Goal: Answer question/provide support

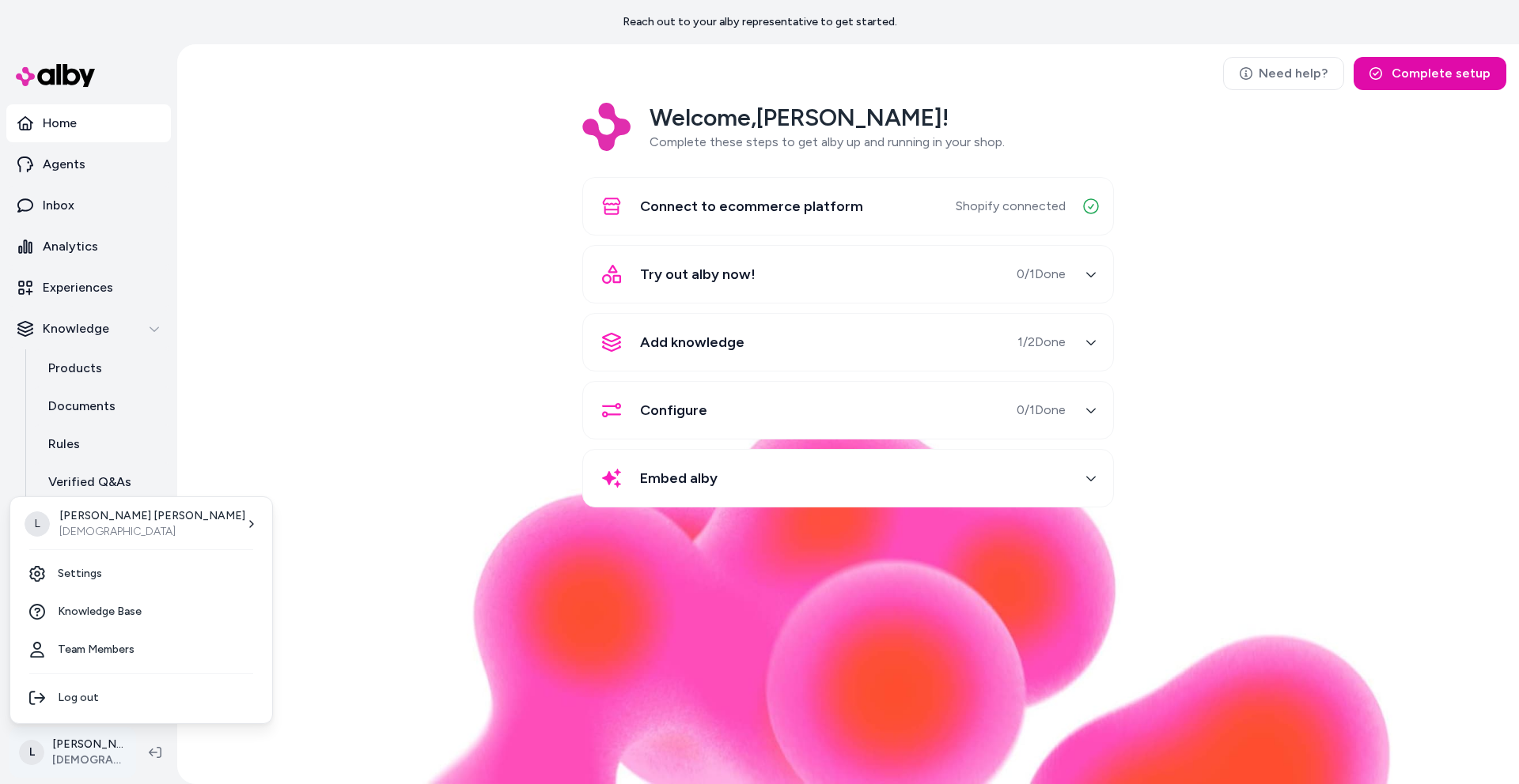
click at [89, 737] on html "Reach out to your alby representative to get started. Home Agents Inbox Analyti…" at bounding box center [759, 392] width 1519 height 784
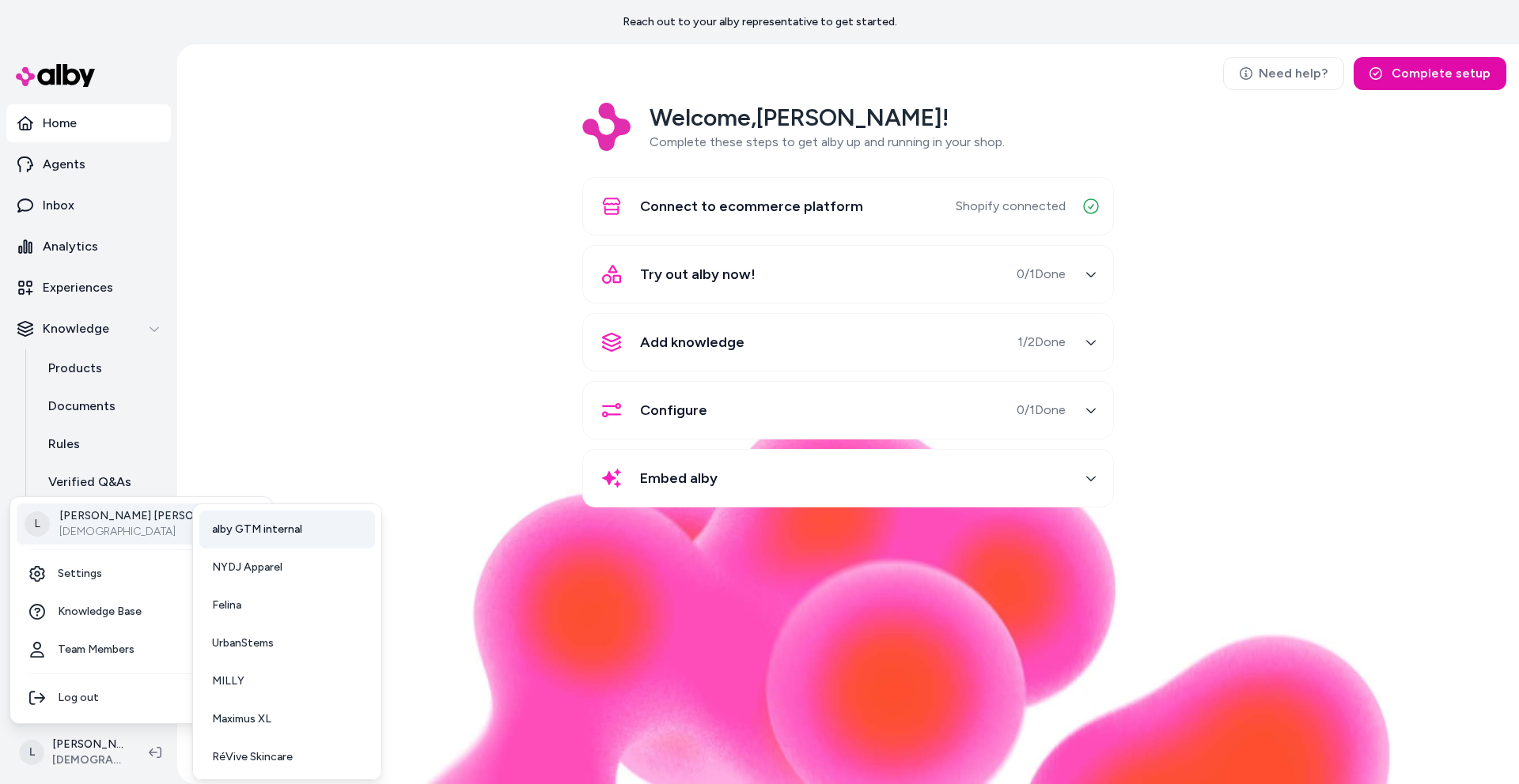
click at [240, 543] on link "alby GTM internal" at bounding box center [287, 529] width 175 height 38
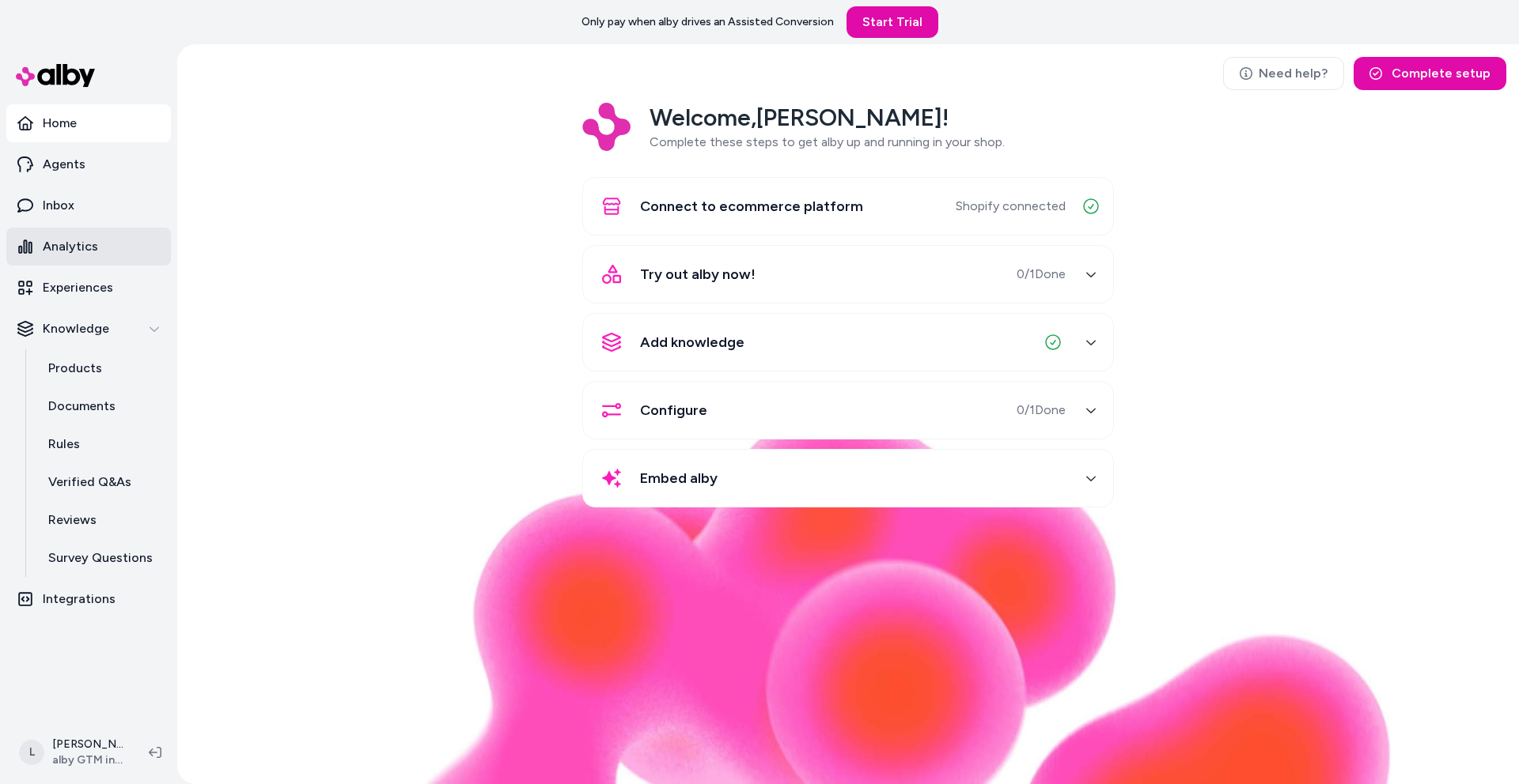
click at [71, 262] on link "Analytics" at bounding box center [89, 246] width 165 height 38
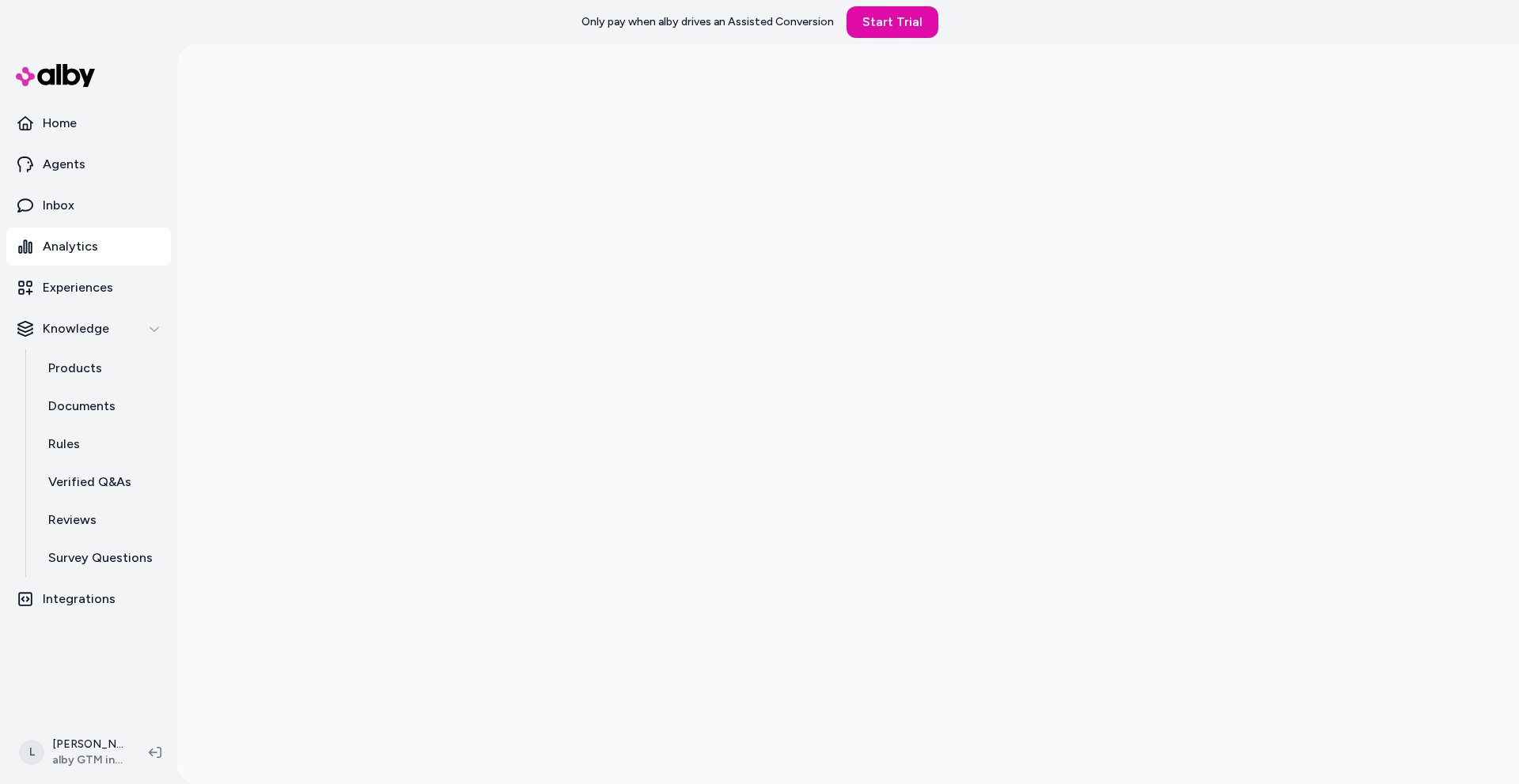
scroll to position [45, 0]
click at [61, 202] on p "Inbox" at bounding box center [59, 206] width 32 height 19
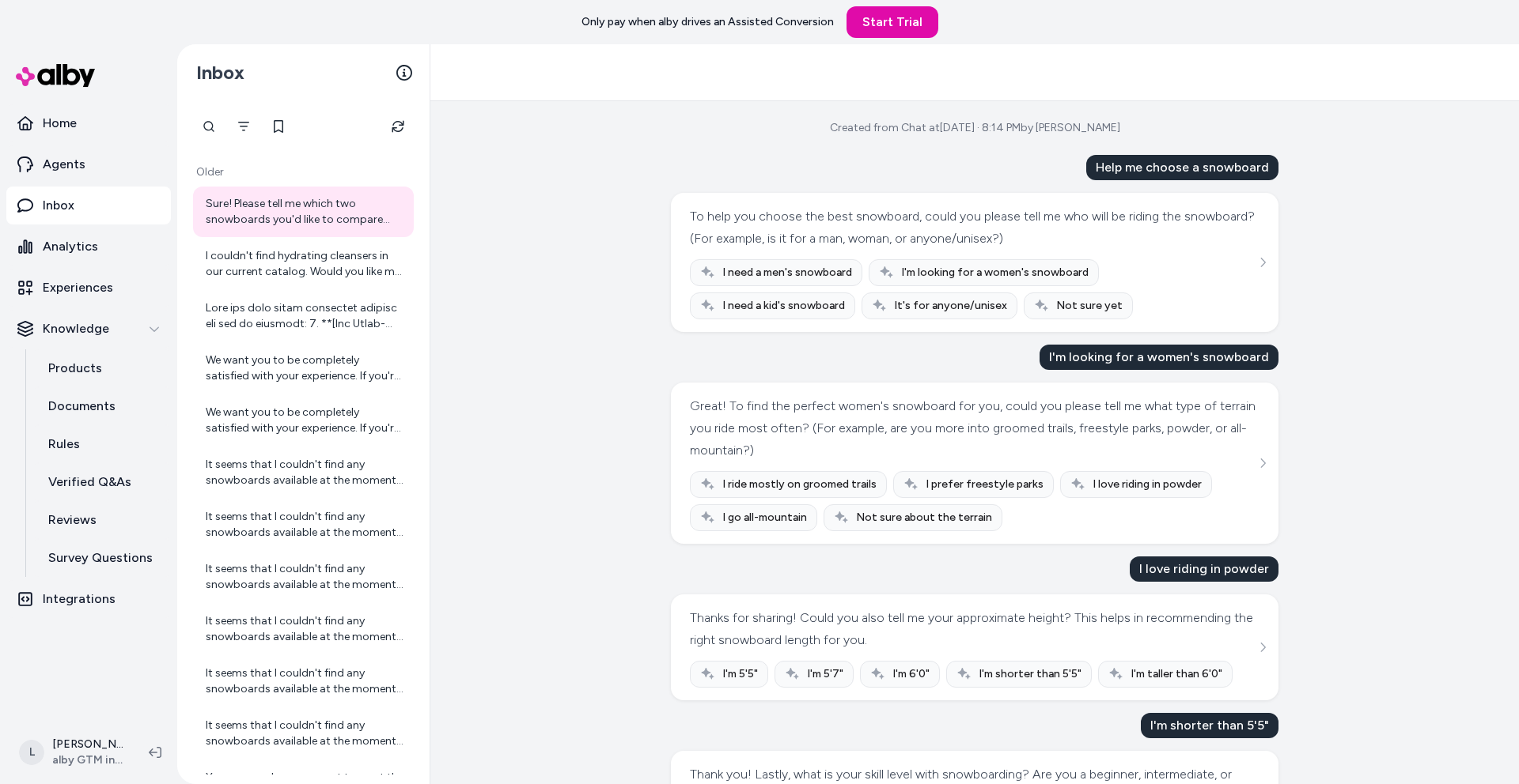
click at [1244, 264] on div "I need a men's snowboard I'm looking for a women's snowboard I need a kid's sno…" at bounding box center [975, 289] width 570 height 60
click at [1257, 259] on icon "See more" at bounding box center [1262, 262] width 11 height 11
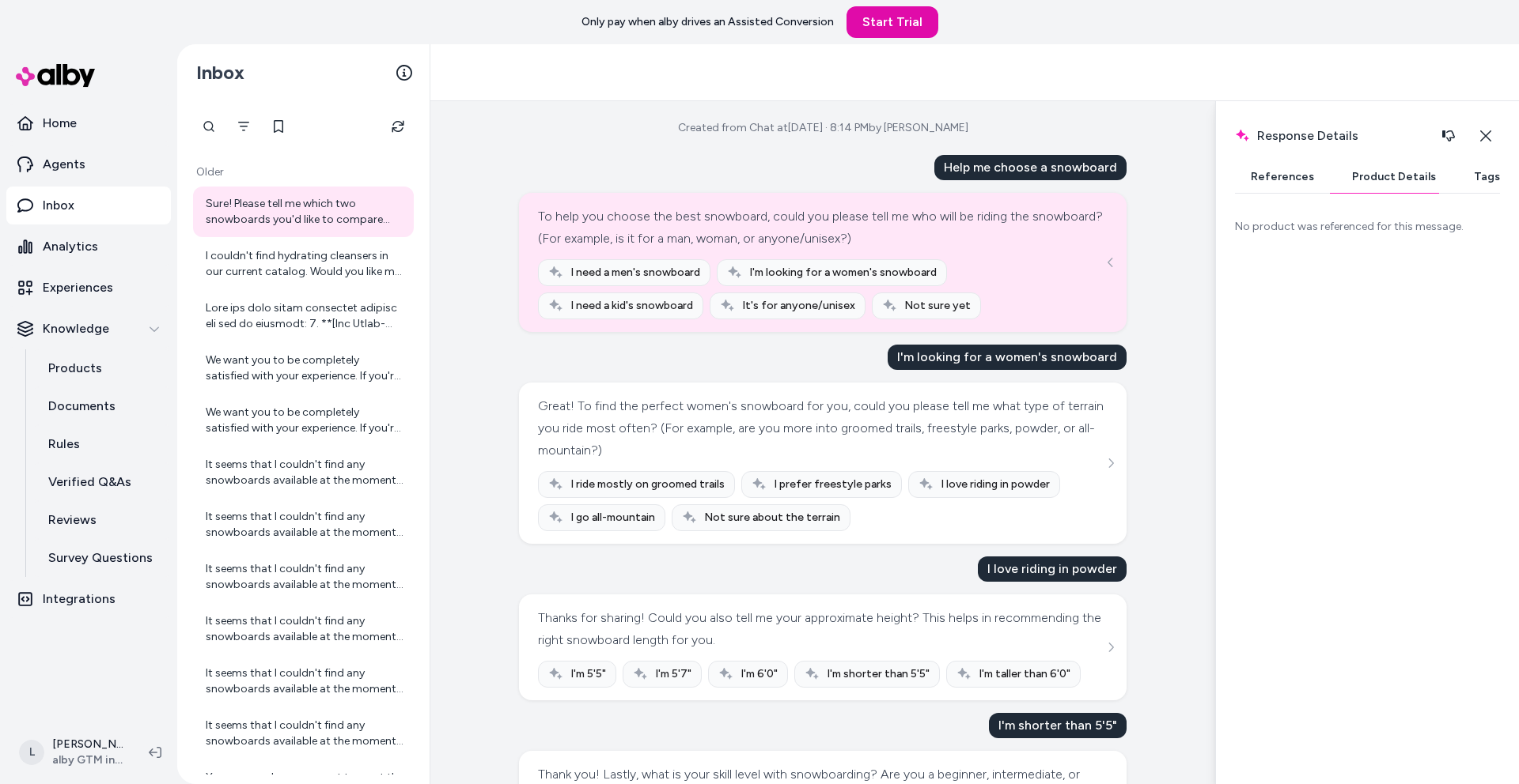
click at [1371, 181] on button "Product Details" at bounding box center [1395, 177] width 116 height 32
click at [1476, 136] on button "Close" at bounding box center [1485, 136] width 29 height 32
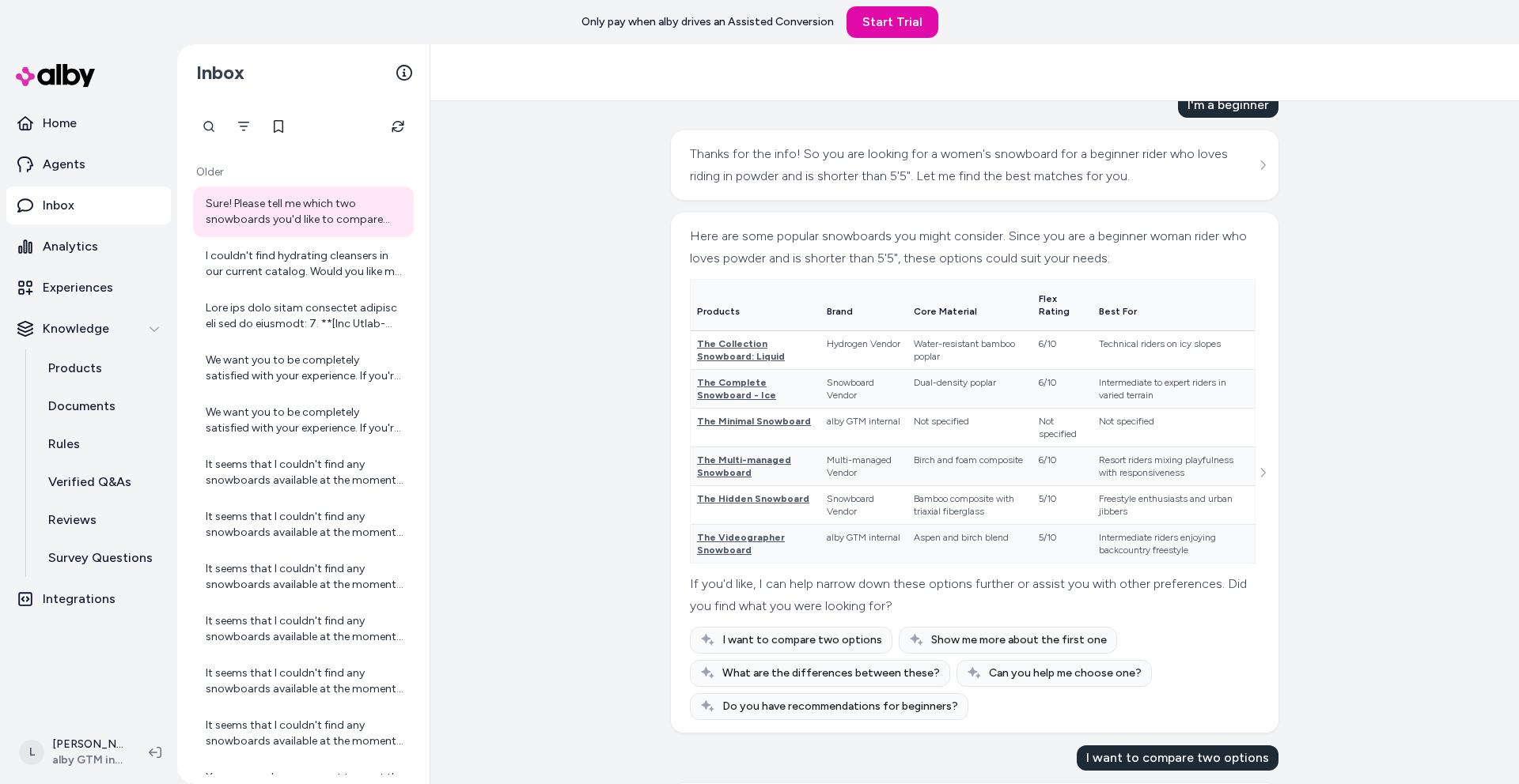
scroll to position [968, 0]
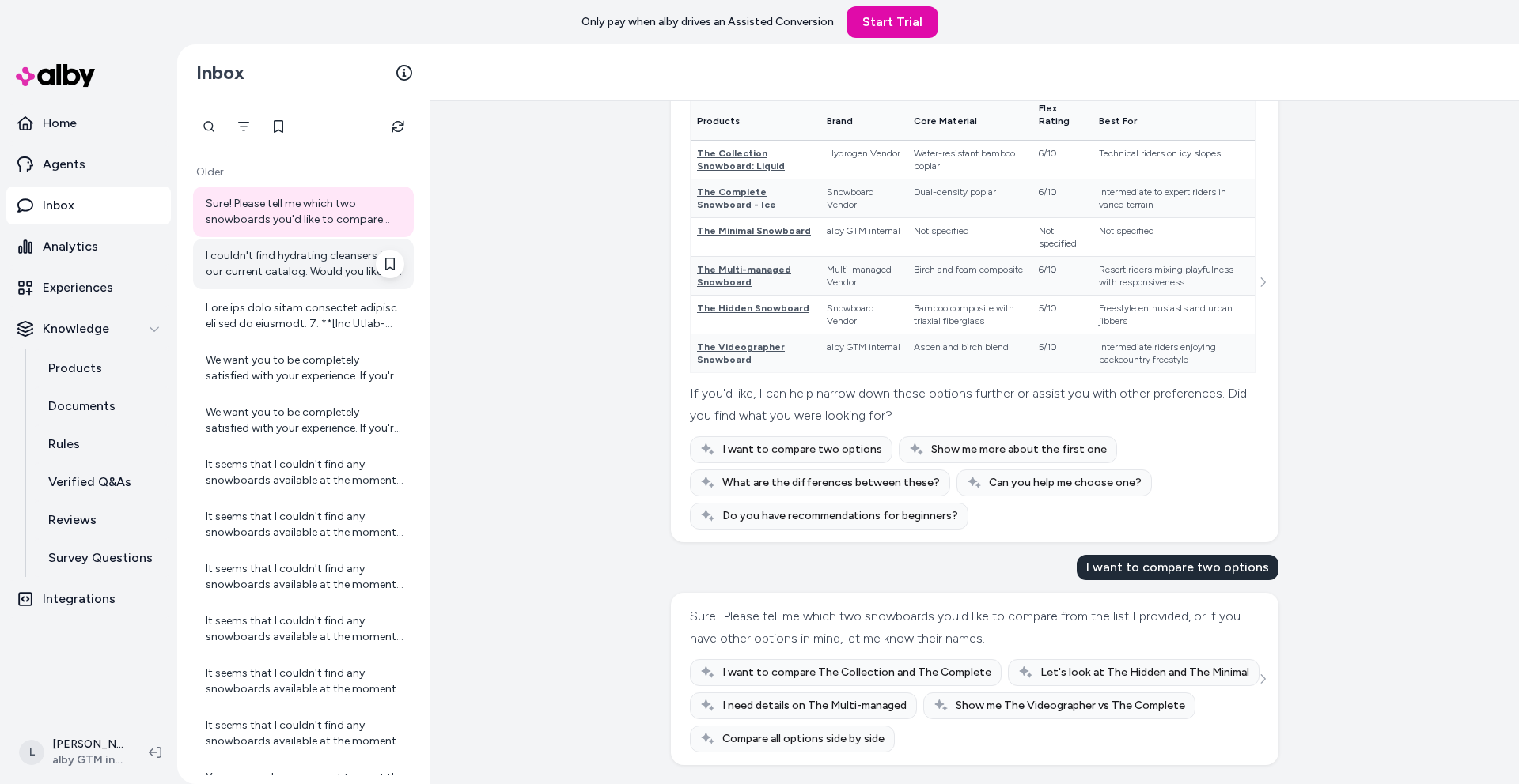
click at [261, 266] on div "I couldn't find hydrating cleansers in our current catalog. Would you like me t…" at bounding box center [305, 264] width 199 height 32
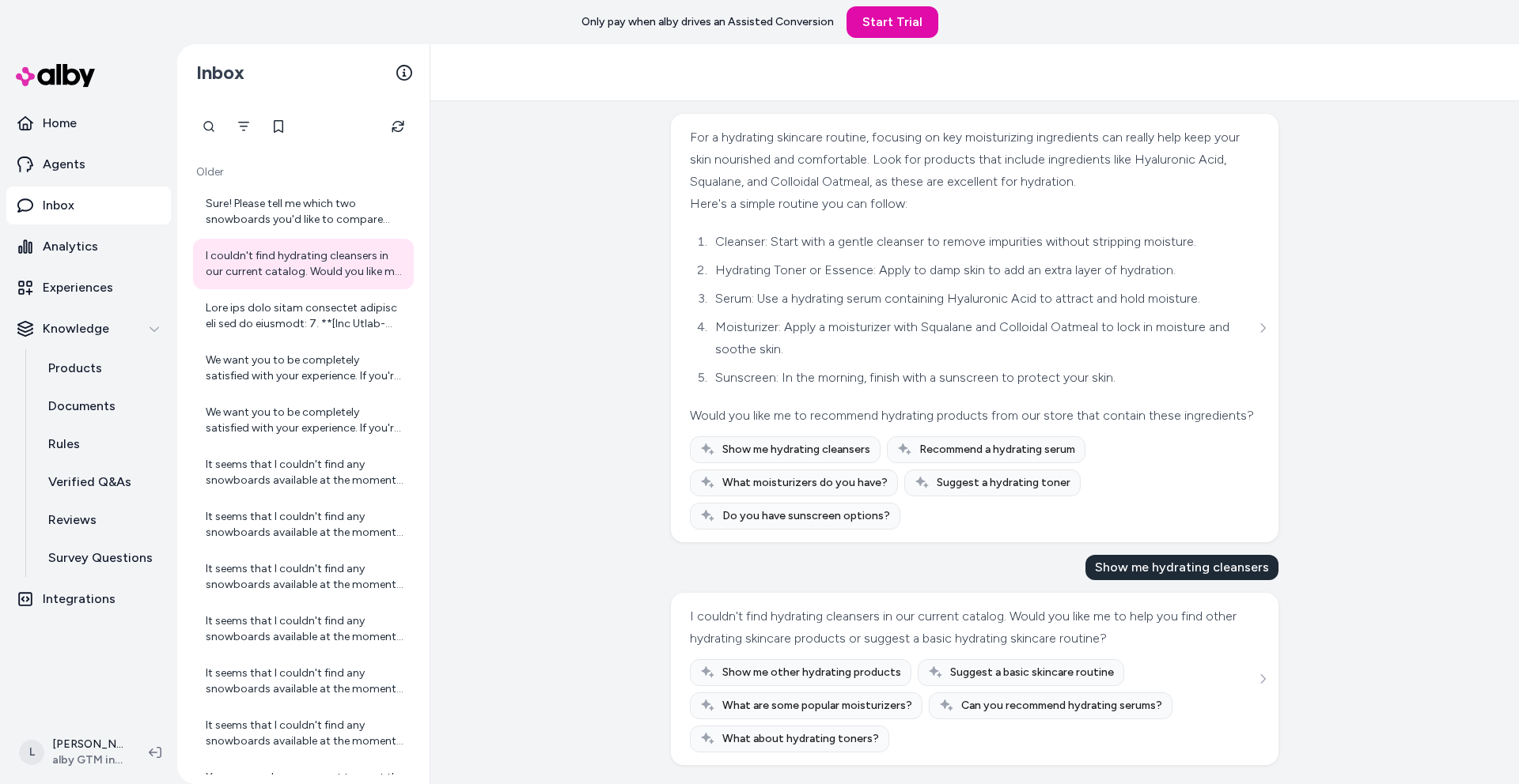
scroll to position [102, 0]
click at [82, 366] on p "Products" at bounding box center [75, 369] width 53 height 19
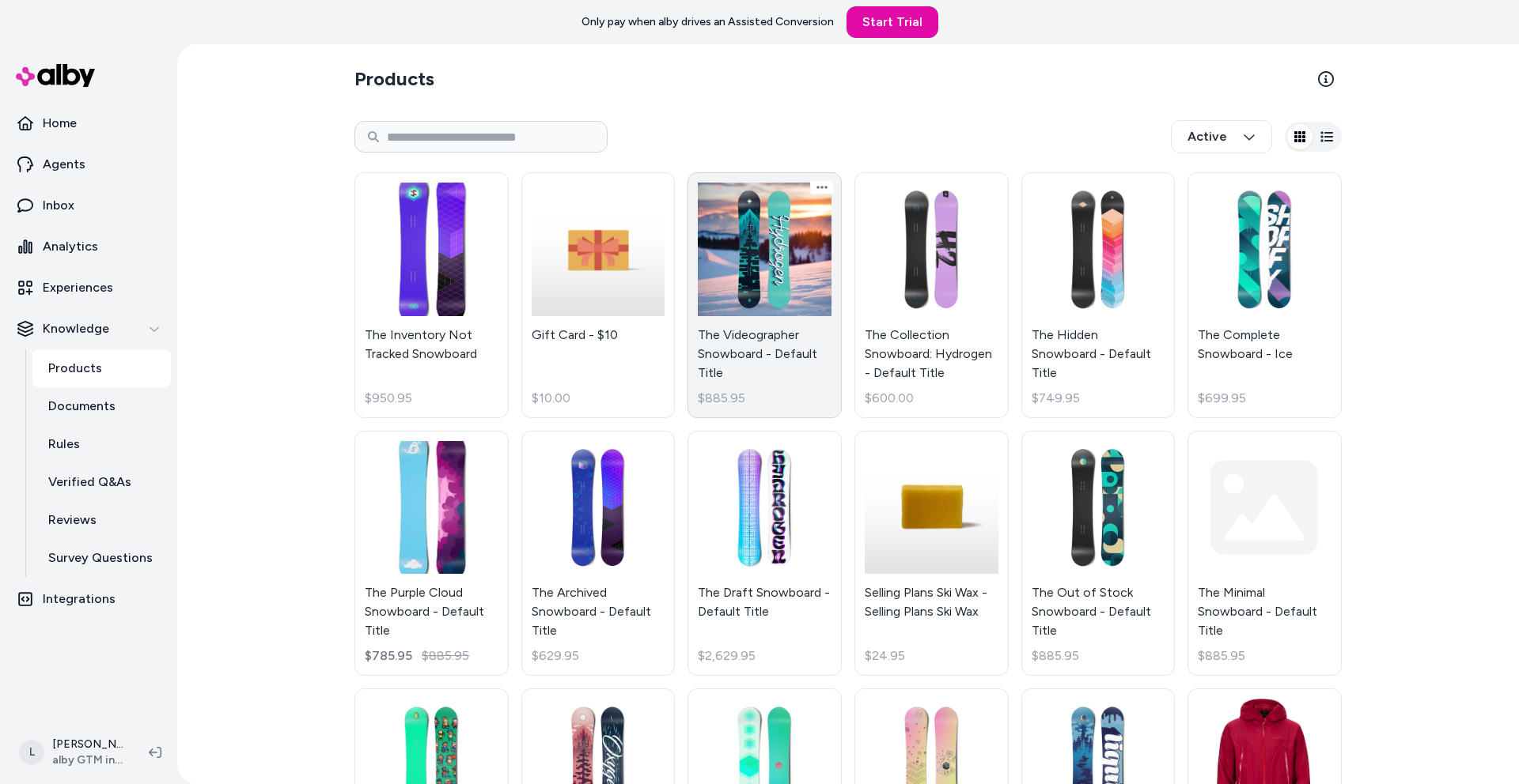
click at [763, 255] on link "The Videographer Snowboard - Default Title $885.95" at bounding box center [764, 295] width 154 height 246
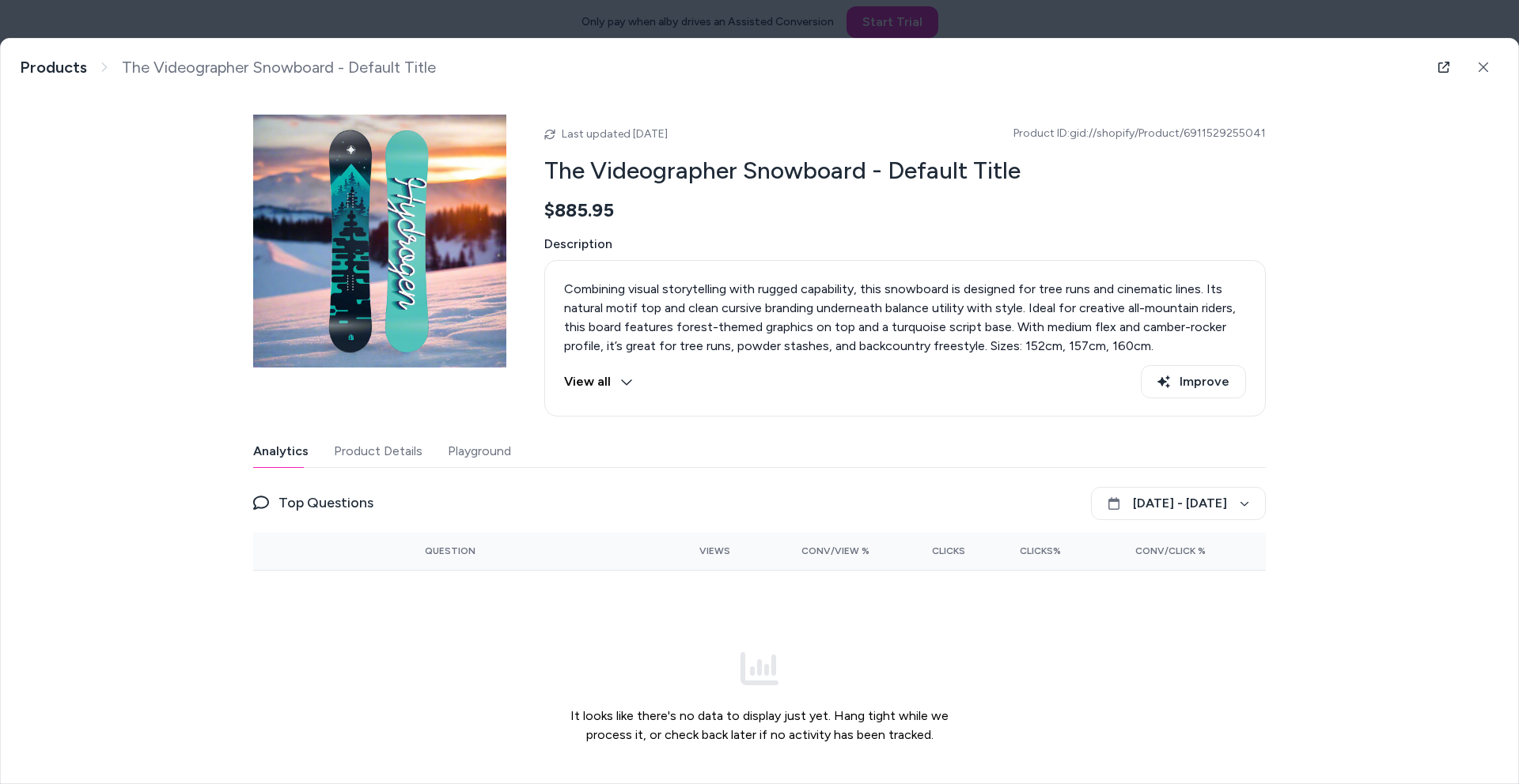
click at [471, 447] on button "Playground" at bounding box center [479, 451] width 63 height 32
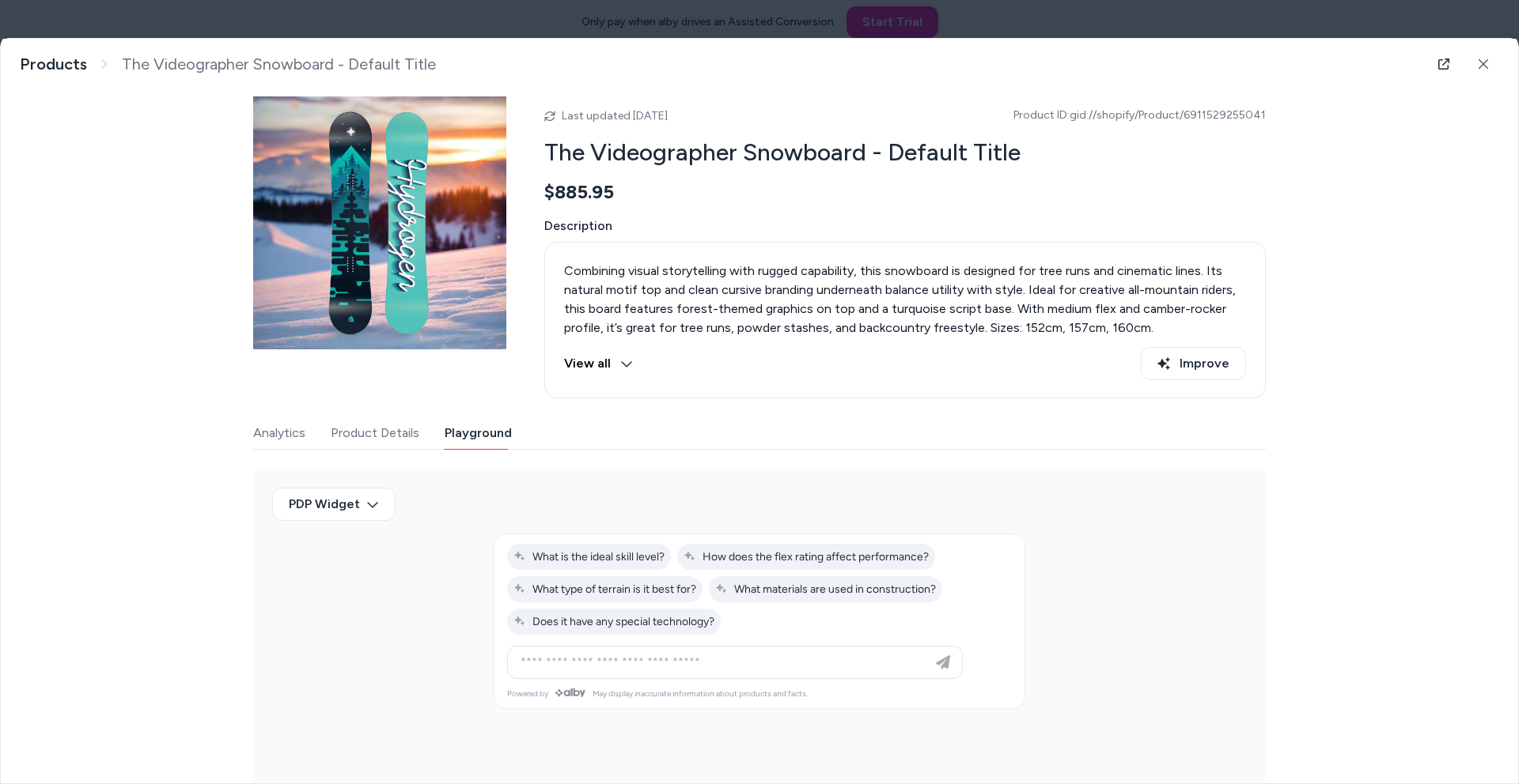
scroll to position [45, 0]
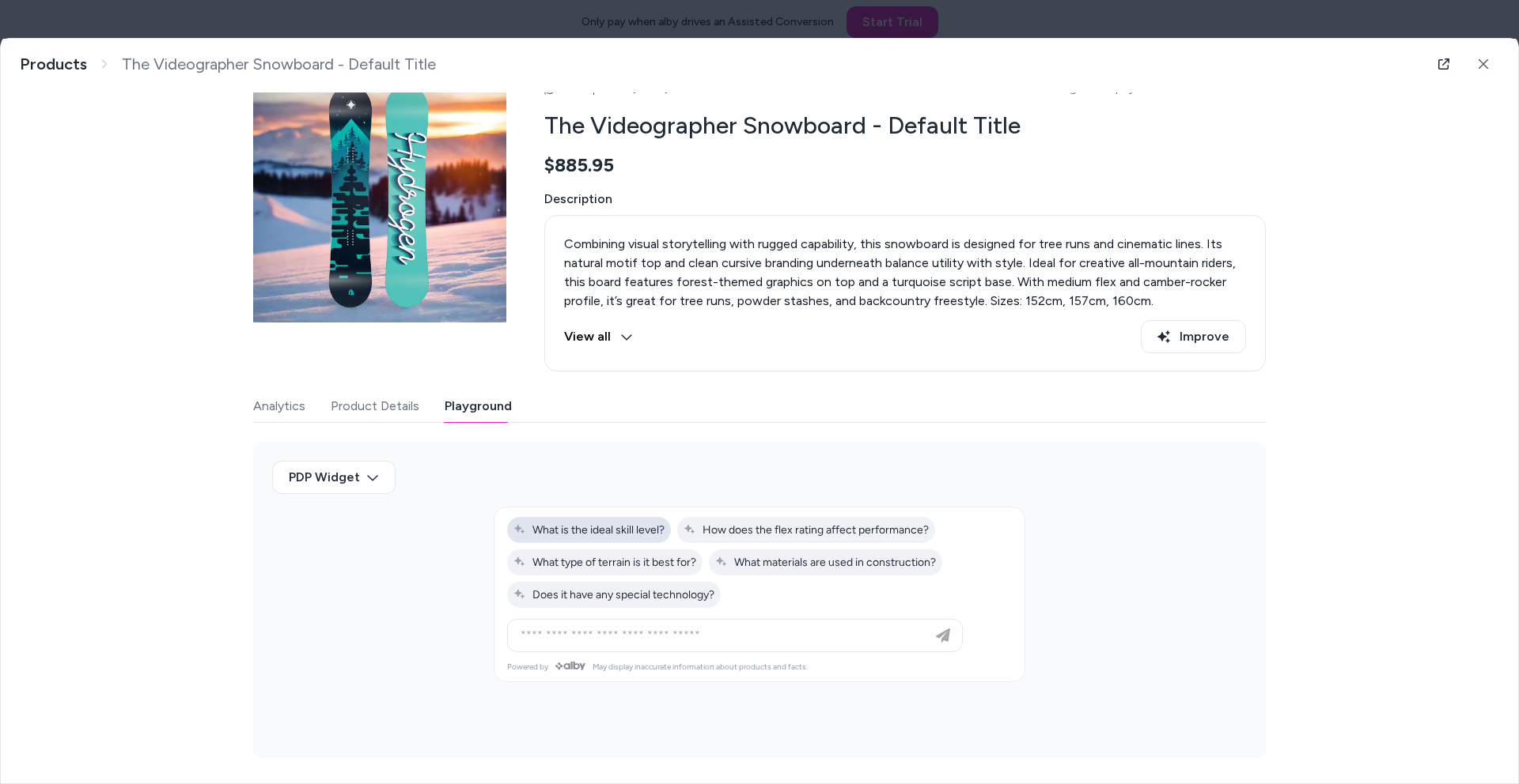
click at [614, 538] on button "What is the ideal skill level?" at bounding box center [589, 530] width 164 height 26
type input "**********"
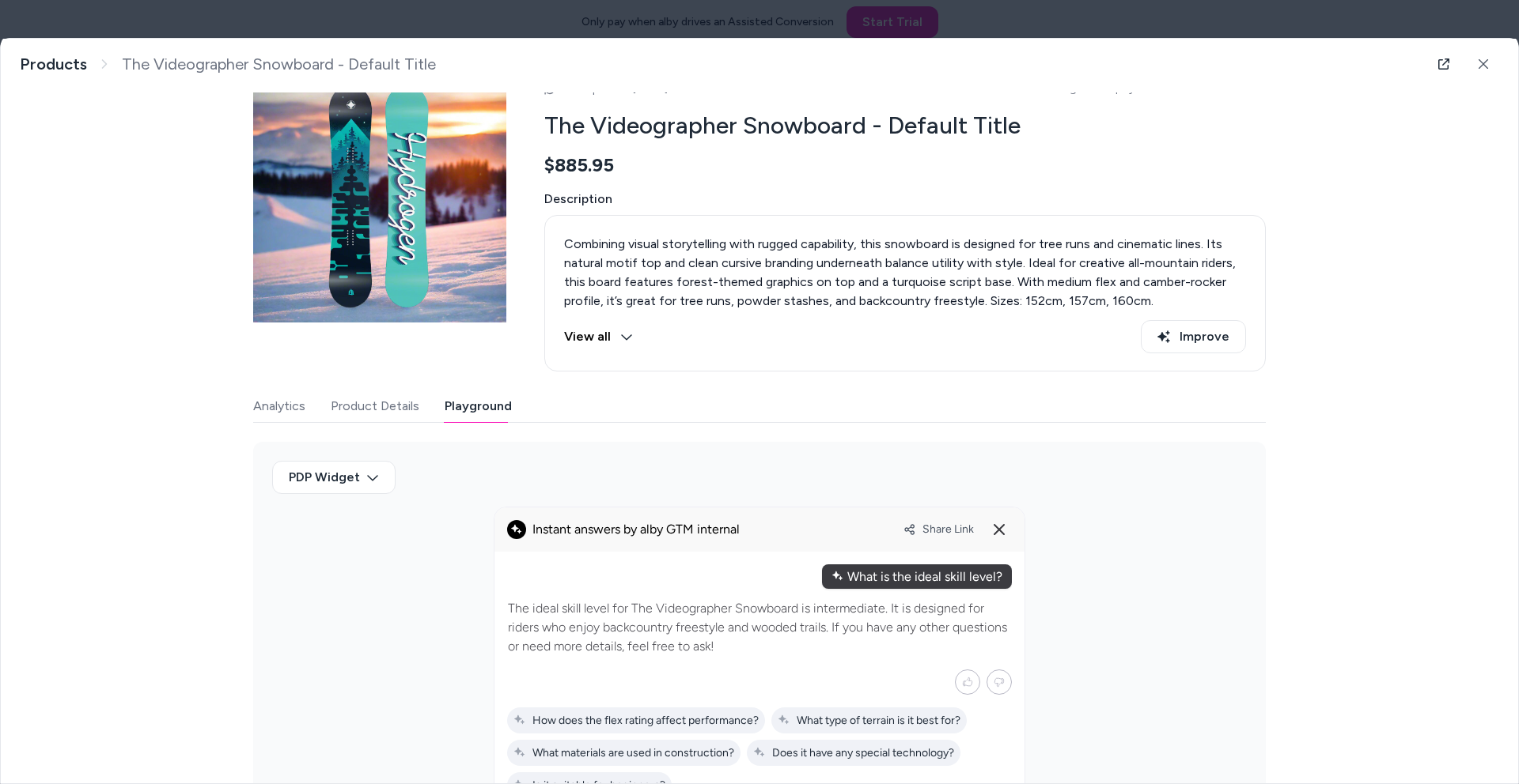
click at [1374, 480] on div "The Videographer Snowboard - Default Title Combining visual storytelling with r…" at bounding box center [759, 411] width 1517 height 745
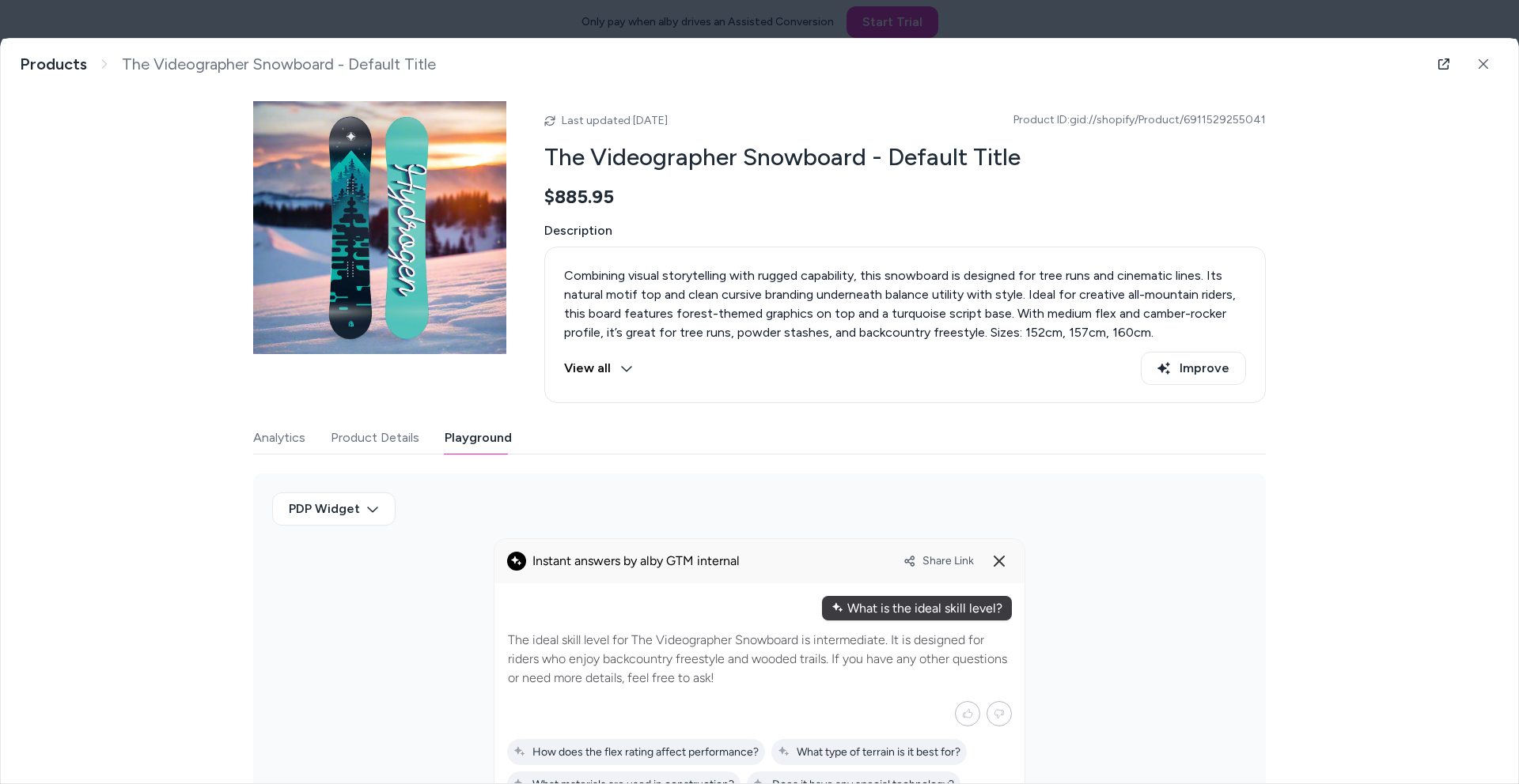
scroll to position [0, 0]
